Goal: Find contact information: Find contact information

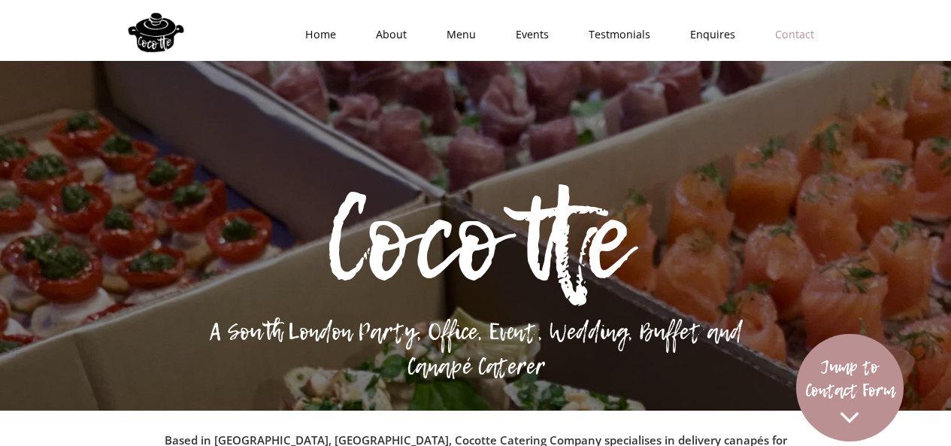
click at [797, 40] on link "Contact" at bounding box center [789, 34] width 79 height 45
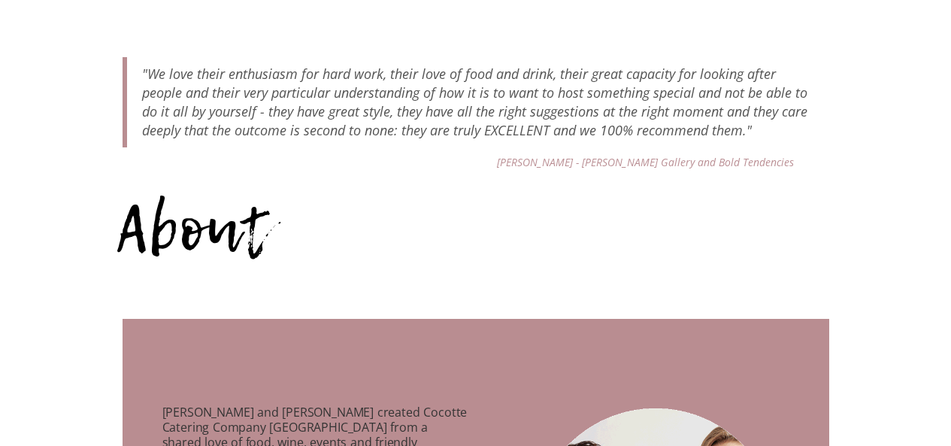
scroll to position [5381, 0]
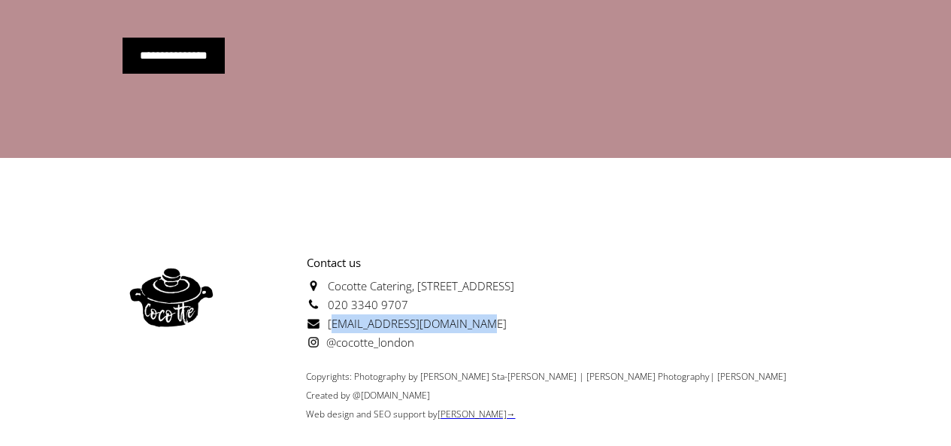
drag, startPoint x: 470, startPoint y: 283, endPoint x: 430, endPoint y: 320, distance: 53.8
click at [329, 289] on p "Contact us [GEOGRAPHIC_DATA][STREET_ADDRESS] 020 3340 9707 [EMAIL_ADDRESS][DOMA…" at bounding box center [367, 302] width 294 height 98
copy span "[EMAIL_ADDRESS][DOMAIN_NAME]"
drag, startPoint x: 482, startPoint y: 282, endPoint x: 324, endPoint y: 289, distance: 158.0
click at [324, 289] on p "Contact us [GEOGRAPHIC_DATA][STREET_ADDRESS] 020 3340 9707 [EMAIL_ADDRESS][DOMA…" at bounding box center [367, 302] width 294 height 98
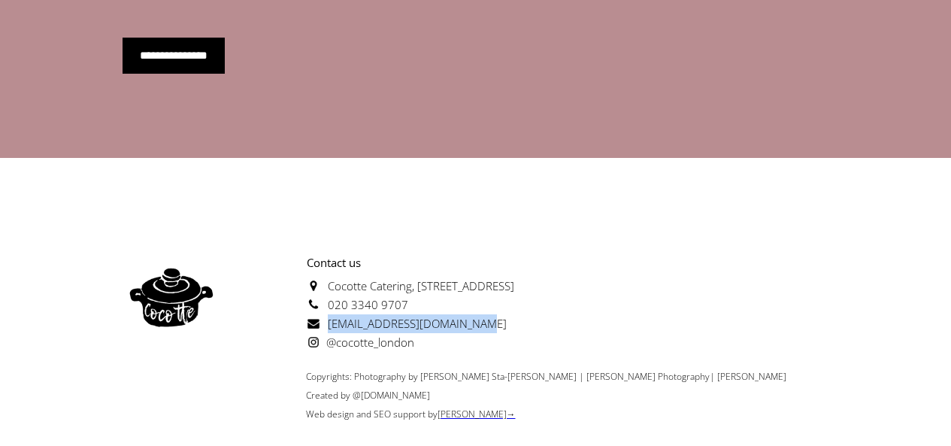
copy span "[EMAIL_ADDRESS][DOMAIN_NAME]"
